Goal: Navigation & Orientation: Find specific page/section

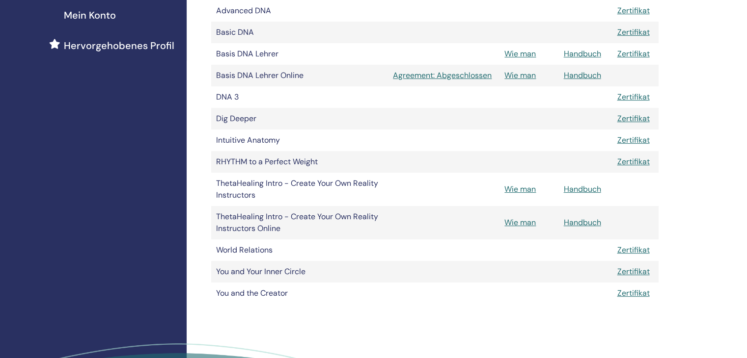
scroll to position [146, 0]
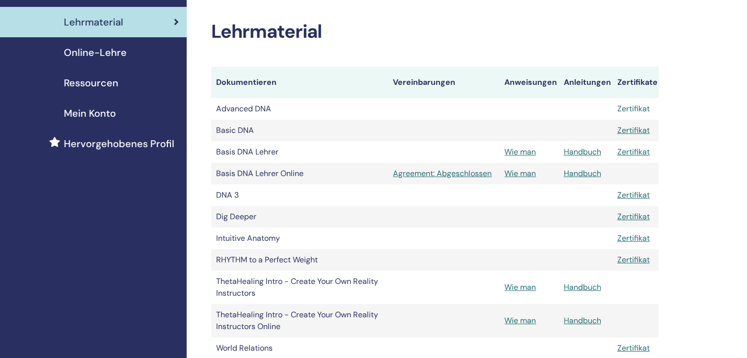
click at [624, 110] on link "Zertifikat" at bounding box center [633, 109] width 32 height 10
click at [115, 57] on span "Online-Lehre" at bounding box center [95, 52] width 63 height 15
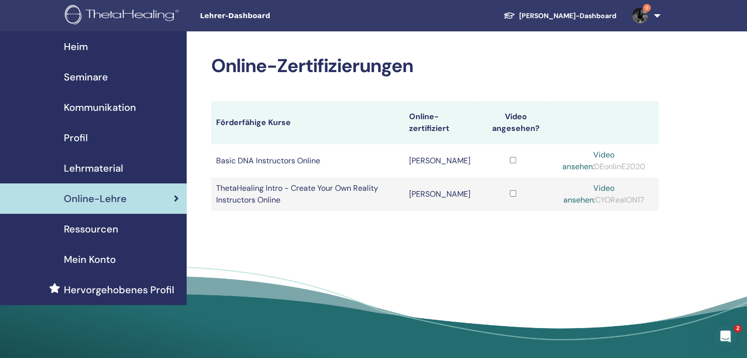
click at [74, 76] on span "Seminare" at bounding box center [86, 77] width 44 height 15
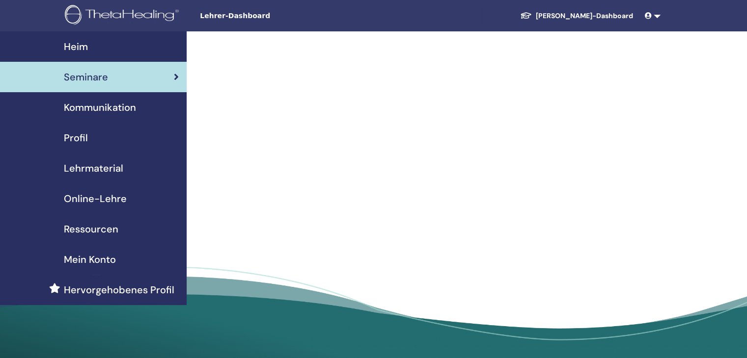
click at [111, 162] on span "Lehrmaterial" at bounding box center [93, 168] width 59 height 15
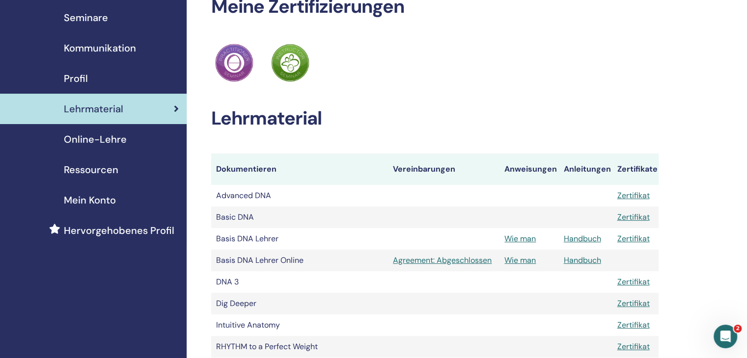
scroll to position [49, 0]
